Goal: Task Accomplishment & Management: Manage account settings

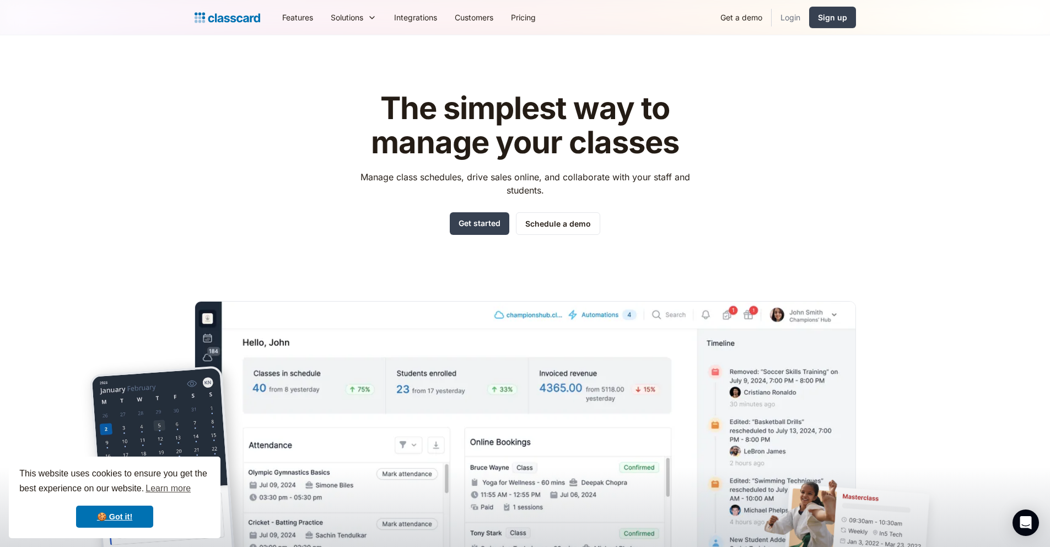
click at [785, 21] on link "Login" at bounding box center [789, 17] width 37 height 25
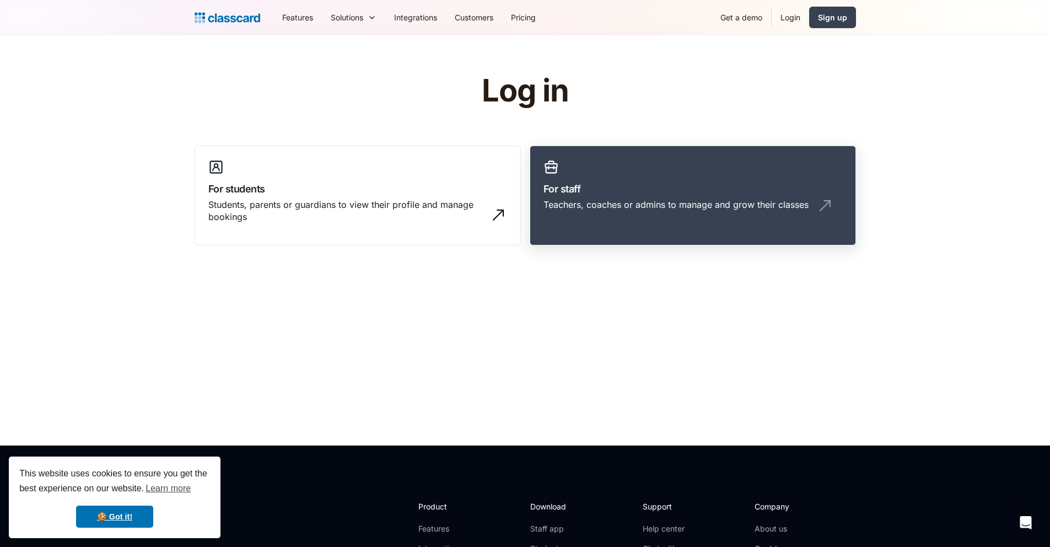
click at [637, 208] on div "Teachers, coaches or admins to manage and grow their classes" at bounding box center [675, 204] width 265 height 12
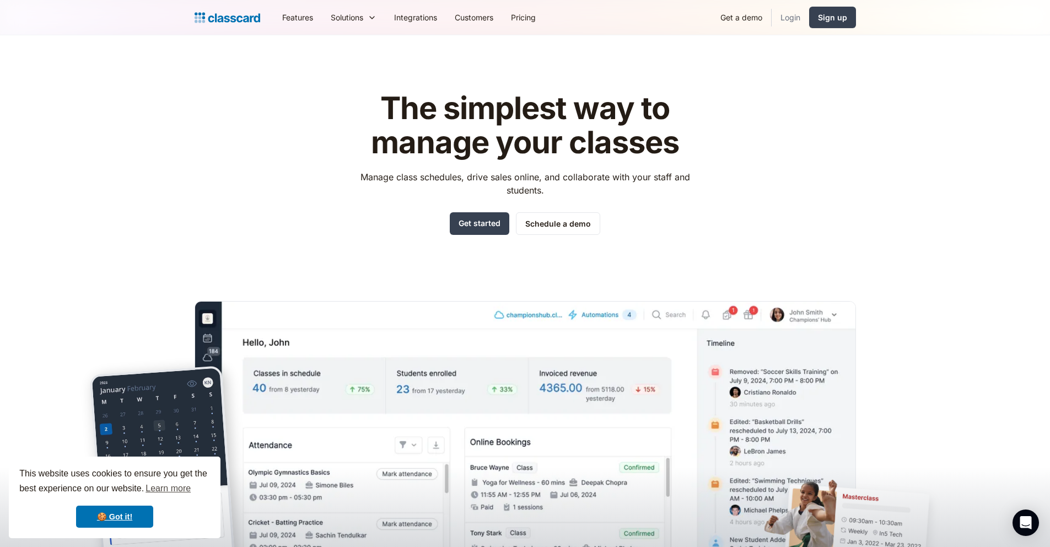
click at [788, 10] on link "Login" at bounding box center [789, 17] width 37 height 25
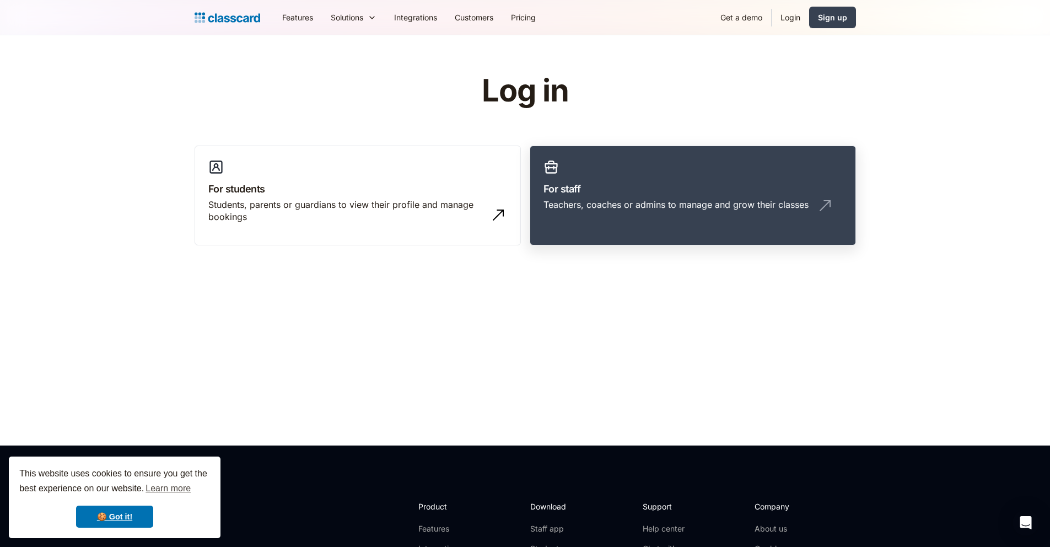
click at [597, 197] on link "For staff Teachers, coaches or admins to manage and grow their classes" at bounding box center [692, 195] width 326 height 100
